Goal: Task Accomplishment & Management: Manage account settings

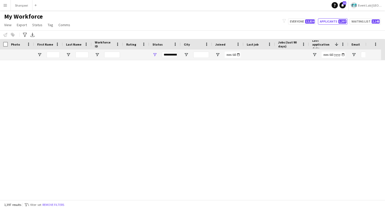
scroll to position [17364, 0]
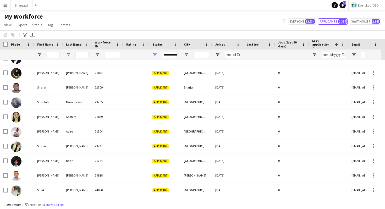
click at [8, 6] on button "Menu" at bounding box center [5, 5] width 10 height 10
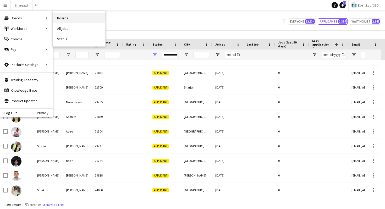
click at [60, 14] on link "Boards" at bounding box center [79, 18] width 52 height 10
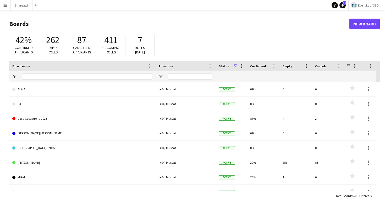
click at [2, 4] on button "Menu" at bounding box center [5, 5] width 10 height 10
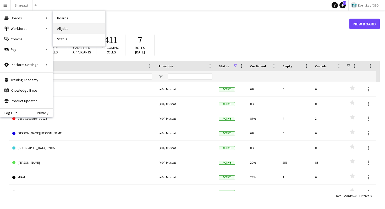
click at [62, 24] on link "All jobs" at bounding box center [79, 28] width 52 height 10
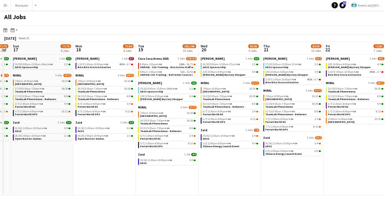
scroll to position [0, 111]
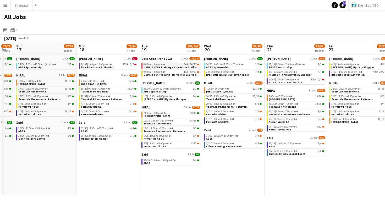
click at [152, 67] on span "UNPAID - CCA Training - Non Active Staff w/ Dxb Tag" at bounding box center [176, 66] width 65 height 3
click at [172, 68] on span "UNPAID - CCA Training - Non Active Staff w/ Dxb Tag" at bounding box center [176, 66] width 65 height 3
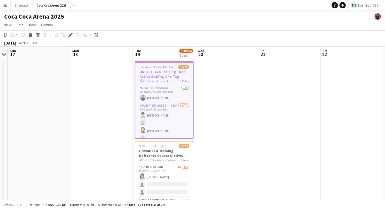
click at [156, 75] on h3 "UNPAID - CCA Training - Non Active Staff w/ Dxb Tag" at bounding box center [164, 73] width 58 height 9
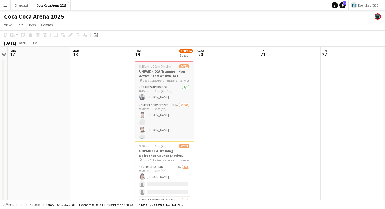
click at [156, 75] on h3 "UNPAID - CCA Training - Non Active Staff w/ Dxb Tag" at bounding box center [164, 73] width 59 height 9
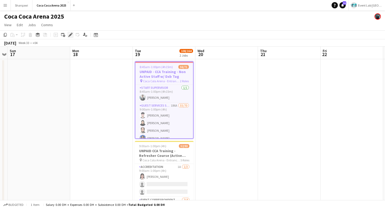
click at [69, 35] on icon "Edit" at bounding box center [70, 35] width 4 height 4
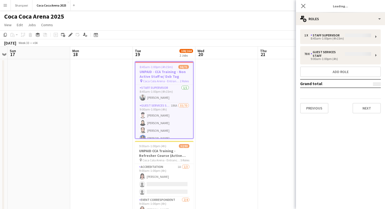
type input "**********"
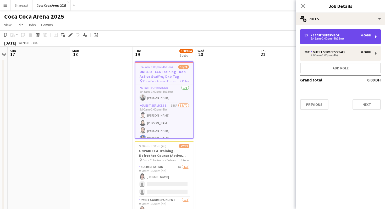
click at [322, 34] on div "Staff Supervisor" at bounding box center [326, 36] width 31 height 4
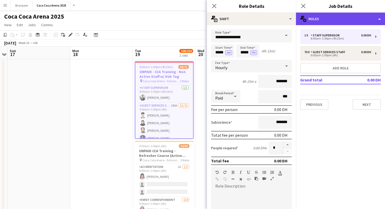
click at [328, 22] on div "multiple-users-add Roles" at bounding box center [340, 19] width 89 height 13
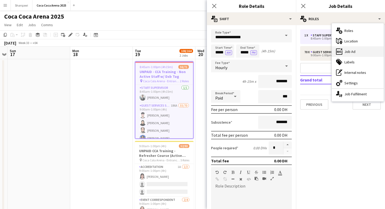
click at [349, 51] on div "ads-window Job Ad" at bounding box center [358, 51] width 52 height 10
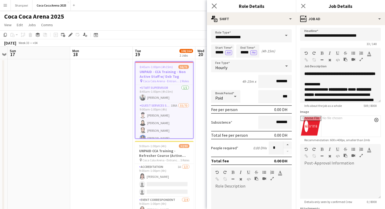
click at [217, 8] on app-icon "Close pop-in" at bounding box center [215, 6] width 8 height 8
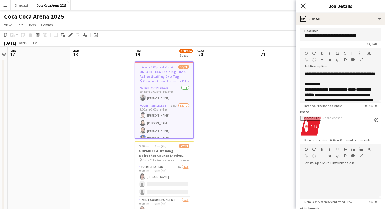
click at [304, 7] on icon at bounding box center [303, 5] width 5 height 5
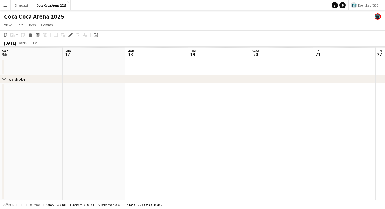
scroll to position [0, 180]
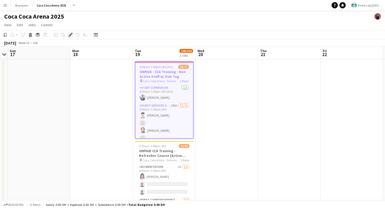
click at [69, 34] on icon "Edit" at bounding box center [70, 35] width 4 height 4
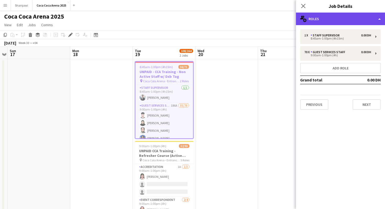
click at [326, 14] on div "multiple-users-add Roles" at bounding box center [340, 19] width 89 height 13
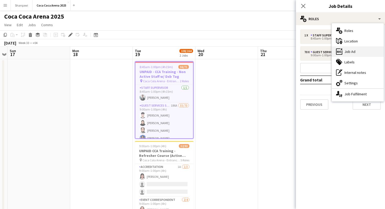
click at [351, 51] on div "ads-window Job Ad" at bounding box center [358, 51] width 52 height 10
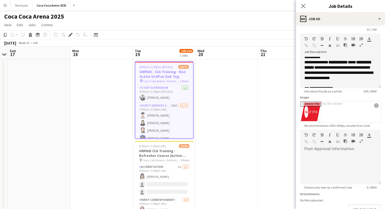
scroll to position [0, 0]
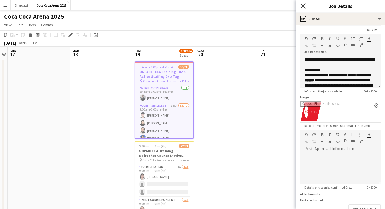
click at [303, 7] on icon "Close pop-in" at bounding box center [303, 5] width 5 height 5
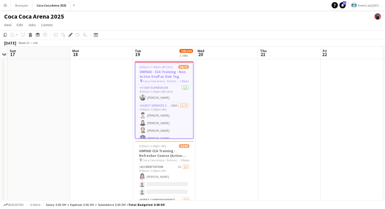
click at [253, 23] on app-page-menu "View Day view expanded Day view collapsed Month view Date picker Jump to today …" at bounding box center [192, 25] width 385 height 10
